Goal: Use online tool/utility: Utilize a website feature to perform a specific function

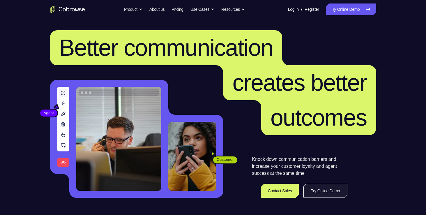
click at [323, 191] on link "Try Online Demo" at bounding box center [326, 191] width 44 height 14
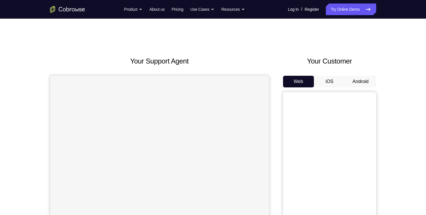
click at [353, 78] on button "Android" at bounding box center [360, 82] width 31 height 12
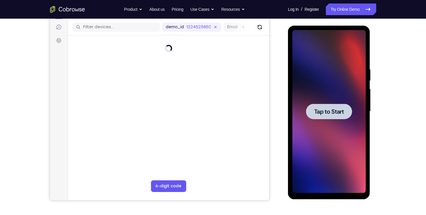
scroll to position [71, 0]
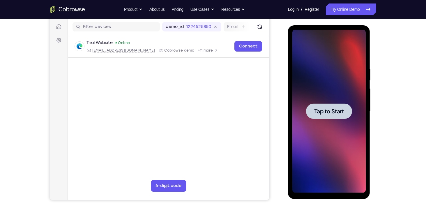
click at [324, 114] on span "Tap to Start" at bounding box center [329, 111] width 30 height 6
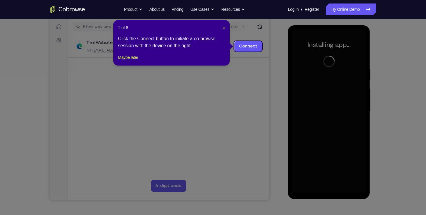
click at [224, 27] on span "×" at bounding box center [224, 27] width 2 height 5
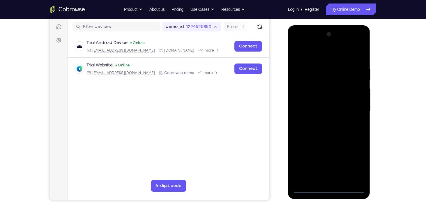
click at [328, 186] on div at bounding box center [328, 111] width 73 height 163
click at [329, 186] on div at bounding box center [328, 111] width 73 height 163
click at [327, 187] on div at bounding box center [328, 111] width 73 height 163
click at [353, 165] on div at bounding box center [328, 111] width 73 height 163
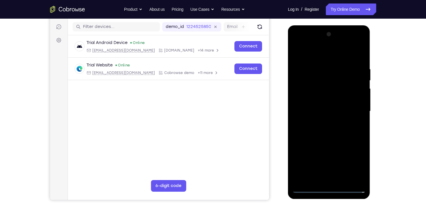
click at [336, 53] on div at bounding box center [328, 111] width 73 height 163
click at [354, 105] on div at bounding box center [328, 111] width 73 height 163
click at [323, 121] on div at bounding box center [328, 111] width 73 height 163
click at [321, 105] on div at bounding box center [328, 111] width 73 height 163
click at [320, 99] on div at bounding box center [328, 111] width 73 height 163
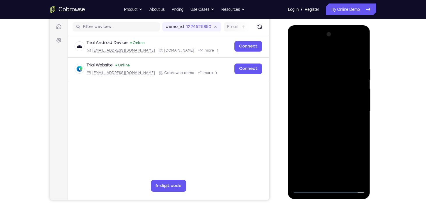
click at [323, 109] on div at bounding box center [328, 111] width 73 height 163
click at [325, 129] on div at bounding box center [328, 111] width 73 height 163
click at [325, 127] on div at bounding box center [328, 111] width 73 height 163
click at [327, 129] on div at bounding box center [328, 111] width 73 height 163
click at [327, 126] on div at bounding box center [328, 111] width 73 height 163
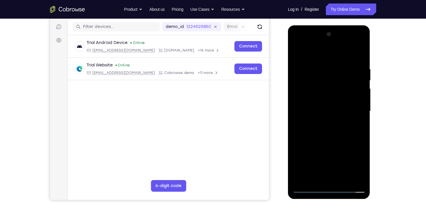
click at [359, 117] on div at bounding box center [328, 111] width 73 height 163
click at [339, 175] on div at bounding box center [328, 111] width 73 height 163
click at [338, 177] on div at bounding box center [328, 111] width 73 height 163
click at [356, 118] on div at bounding box center [328, 111] width 73 height 163
click at [357, 63] on div at bounding box center [328, 111] width 73 height 163
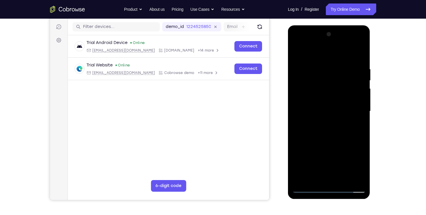
click at [359, 62] on div at bounding box center [328, 111] width 73 height 163
click at [358, 118] on div at bounding box center [328, 111] width 73 height 163
click at [359, 64] on div at bounding box center [328, 111] width 73 height 163
click at [295, 39] on div at bounding box center [328, 111] width 73 height 163
click at [306, 92] on div at bounding box center [328, 111] width 73 height 163
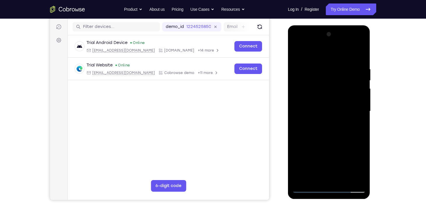
click at [318, 64] on div at bounding box center [328, 111] width 73 height 163
click at [360, 58] on div at bounding box center [328, 111] width 73 height 163
click at [320, 67] on div at bounding box center [328, 111] width 73 height 163
click at [346, 55] on div at bounding box center [328, 111] width 73 height 163
click at [358, 177] on div at bounding box center [328, 111] width 73 height 163
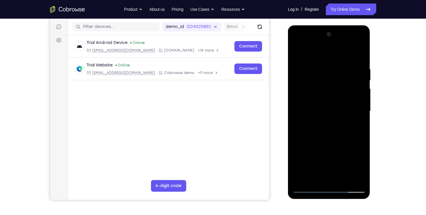
click at [341, 177] on div at bounding box center [328, 111] width 73 height 163
click at [343, 97] on div at bounding box center [328, 111] width 73 height 163
click at [334, 174] on div at bounding box center [328, 111] width 73 height 163
click at [314, 175] on div at bounding box center [328, 111] width 73 height 163
click at [345, 151] on div at bounding box center [328, 111] width 73 height 163
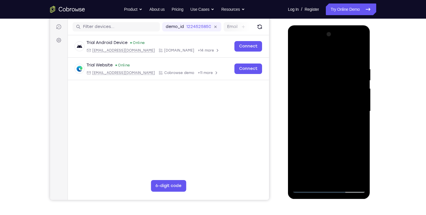
click at [345, 151] on div at bounding box center [328, 111] width 73 height 163
click at [322, 131] on div at bounding box center [328, 111] width 73 height 163
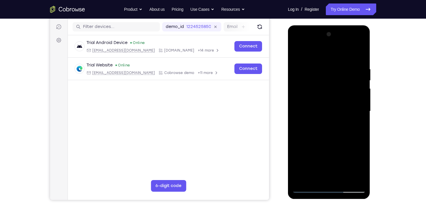
click at [328, 90] on div at bounding box center [328, 111] width 73 height 163
click at [348, 176] on div at bounding box center [328, 111] width 73 height 163
click at [344, 142] on div at bounding box center [328, 111] width 73 height 163
click at [355, 127] on div at bounding box center [328, 111] width 73 height 163
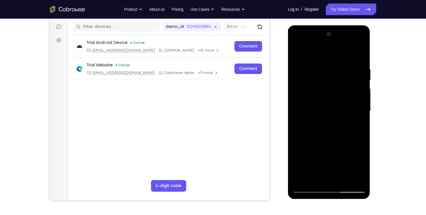
click at [357, 177] on div at bounding box center [328, 111] width 73 height 163
click at [358, 123] on div at bounding box center [328, 111] width 73 height 163
click at [358, 176] on div at bounding box center [328, 111] width 73 height 163
click at [355, 131] on div at bounding box center [328, 111] width 73 height 163
click at [358, 177] on div at bounding box center [328, 111] width 73 height 163
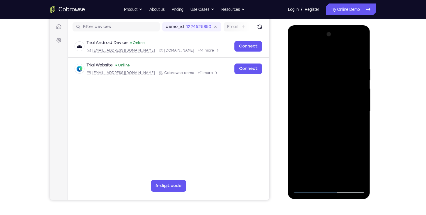
click at [359, 53] on div at bounding box center [328, 111] width 73 height 163
click at [337, 67] on div at bounding box center [328, 111] width 73 height 163
click at [358, 149] on div at bounding box center [328, 111] width 73 height 163
click at [354, 64] on div at bounding box center [328, 111] width 73 height 163
click at [358, 54] on div at bounding box center [328, 111] width 73 height 163
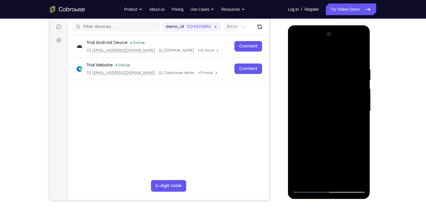
click at [355, 63] on div at bounding box center [328, 111] width 73 height 163
click at [359, 53] on div at bounding box center [328, 111] width 73 height 163
click at [344, 178] on div at bounding box center [328, 111] width 73 height 163
click at [334, 141] on div at bounding box center [328, 111] width 73 height 163
click at [331, 109] on div at bounding box center [328, 111] width 73 height 163
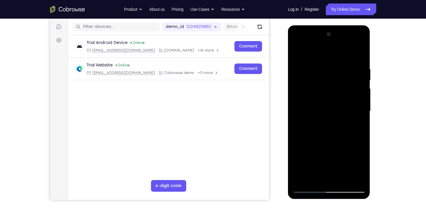
click at [331, 109] on div at bounding box center [328, 111] width 73 height 163
click at [330, 175] on div at bounding box center [328, 111] width 73 height 163
click at [328, 155] on div at bounding box center [328, 111] width 73 height 163
click at [299, 154] on div at bounding box center [328, 111] width 73 height 163
click at [351, 165] on div at bounding box center [328, 111] width 73 height 163
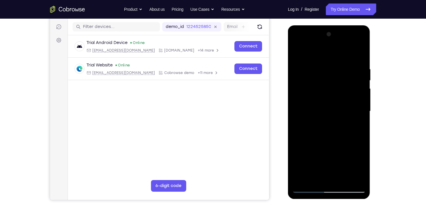
click at [314, 153] on div at bounding box center [328, 111] width 73 height 163
click at [300, 156] on div at bounding box center [328, 111] width 73 height 163
click at [360, 168] on div at bounding box center [328, 111] width 73 height 163
click at [314, 156] on div at bounding box center [328, 111] width 73 height 163
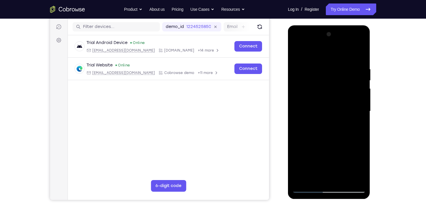
click at [300, 156] on div at bounding box center [328, 111] width 73 height 163
click at [357, 123] on div at bounding box center [328, 111] width 73 height 163
click at [296, 52] on div at bounding box center [328, 111] width 73 height 163
click at [322, 118] on div at bounding box center [328, 111] width 73 height 163
click at [313, 166] on div at bounding box center [328, 111] width 73 height 163
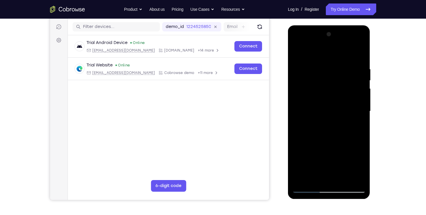
click at [323, 165] on div at bounding box center [328, 111] width 73 height 163
click at [317, 115] on div at bounding box center [328, 111] width 73 height 163
click at [297, 52] on div at bounding box center [328, 111] width 73 height 163
click at [328, 104] on div at bounding box center [328, 111] width 73 height 163
click at [307, 166] on div at bounding box center [328, 111] width 73 height 163
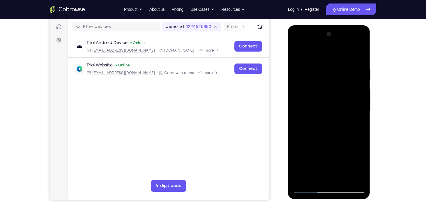
click at [313, 167] on div at bounding box center [328, 111] width 73 height 163
click at [316, 125] on div at bounding box center [328, 111] width 73 height 163
click at [295, 52] on div at bounding box center [328, 111] width 73 height 163
click at [297, 50] on div at bounding box center [328, 111] width 73 height 163
click at [301, 180] on div at bounding box center [328, 111] width 73 height 163
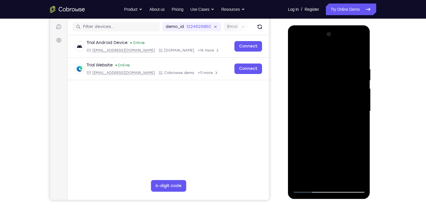
click at [303, 179] on div at bounding box center [328, 111] width 73 height 163
click at [343, 178] on div at bounding box center [328, 111] width 73 height 163
drag, startPoint x: 324, startPoint y: 181, endPoint x: 315, endPoint y: 178, distance: 10.1
click at [315, 178] on div at bounding box center [328, 111] width 73 height 163
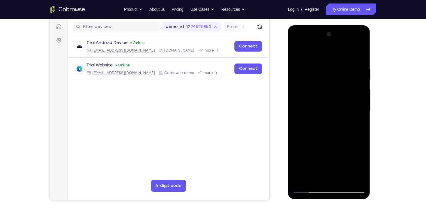
click at [336, 156] on div at bounding box center [328, 111] width 73 height 163
click at [310, 146] on div at bounding box center [328, 111] width 73 height 163
click at [359, 157] on div at bounding box center [328, 111] width 73 height 163
click at [354, 146] on div at bounding box center [328, 111] width 73 height 163
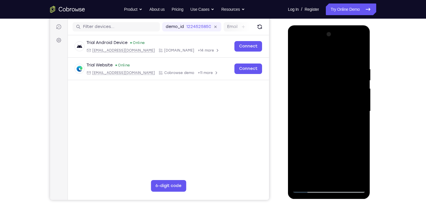
click at [357, 124] on div at bounding box center [328, 111] width 73 height 163
click at [322, 166] on div at bounding box center [328, 111] width 73 height 163
click at [301, 156] on div at bounding box center [328, 111] width 73 height 163
click at [344, 165] on div at bounding box center [328, 111] width 73 height 163
click at [336, 177] on div at bounding box center [328, 111] width 73 height 163
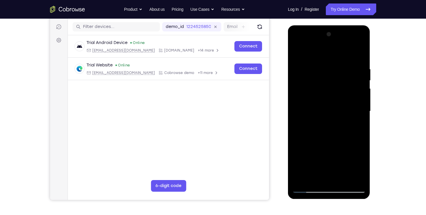
click at [347, 144] on div at bounding box center [328, 111] width 73 height 163
click at [335, 174] on div at bounding box center [328, 111] width 73 height 163
click at [324, 146] on div at bounding box center [328, 111] width 73 height 163
click at [300, 155] on div at bounding box center [328, 111] width 73 height 163
click at [349, 135] on div at bounding box center [328, 111] width 73 height 163
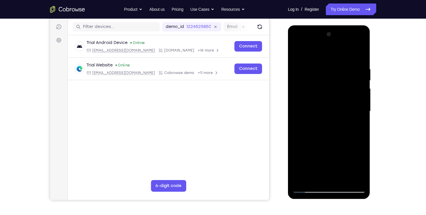
click at [306, 135] on div at bounding box center [328, 111] width 73 height 163
click at [328, 136] on div at bounding box center [328, 111] width 73 height 163
click at [357, 122] on div at bounding box center [328, 111] width 73 height 163
click at [297, 51] on div at bounding box center [328, 111] width 73 height 163
click at [323, 124] on div at bounding box center [328, 111] width 73 height 163
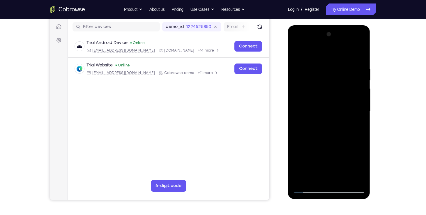
click at [325, 177] on div at bounding box center [328, 111] width 73 height 163
click at [299, 157] on div at bounding box center [328, 111] width 73 height 163
click at [360, 165] on div at bounding box center [328, 111] width 73 height 163
click at [299, 155] on div at bounding box center [328, 111] width 73 height 163
click at [336, 165] on div at bounding box center [328, 111] width 73 height 163
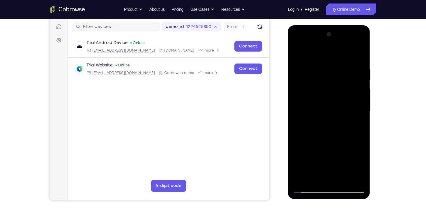
click at [354, 144] on div at bounding box center [328, 111] width 73 height 163
click at [359, 166] on div at bounding box center [328, 111] width 73 height 163
click at [300, 156] on div at bounding box center [328, 111] width 73 height 163
click at [324, 178] on div at bounding box center [328, 111] width 73 height 163
click at [321, 154] on div at bounding box center [328, 111] width 73 height 163
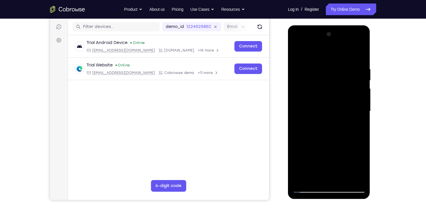
click at [297, 154] on div at bounding box center [328, 111] width 73 height 163
click at [314, 155] on div at bounding box center [328, 111] width 73 height 163
click at [299, 156] on div at bounding box center [328, 111] width 73 height 163
click at [351, 153] on div at bounding box center [328, 111] width 73 height 163
click at [311, 145] on div at bounding box center [328, 111] width 73 height 163
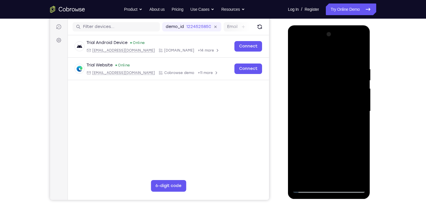
click at [333, 146] on div at bounding box center [328, 111] width 73 height 163
click at [353, 123] on div at bounding box center [328, 111] width 73 height 163
click at [355, 124] on div at bounding box center [328, 111] width 73 height 163
click at [296, 52] on div at bounding box center [328, 111] width 73 height 163
click at [298, 52] on div at bounding box center [328, 111] width 73 height 163
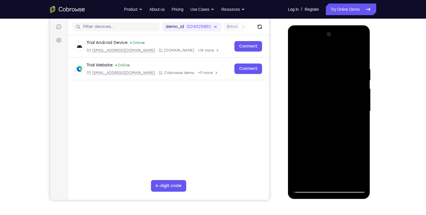
click at [344, 179] on div at bounding box center [328, 111] width 73 height 163
